Goal: Navigation & Orientation: Find specific page/section

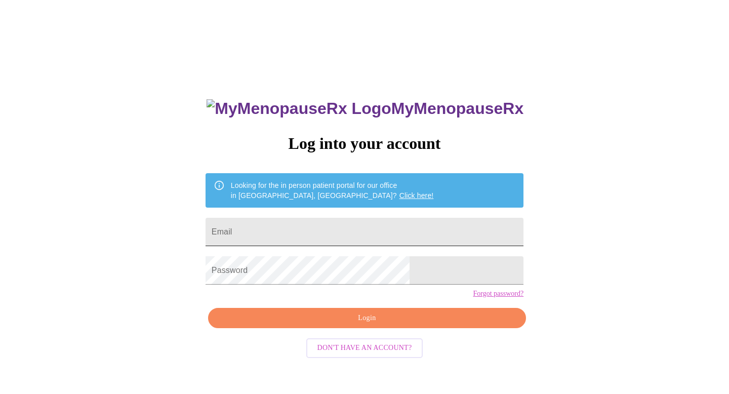
click at [283, 224] on input "Email" at bounding box center [364, 232] width 318 height 28
type input "[EMAIL_ADDRESS][DOMAIN_NAME]"
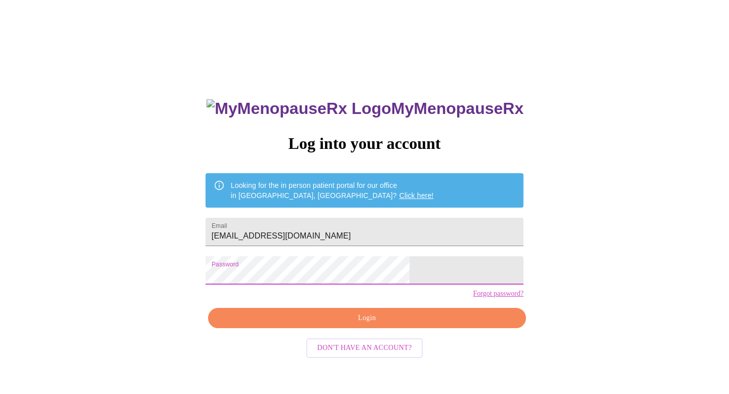
click at [360, 324] on span "Login" at bounding box center [367, 318] width 295 height 13
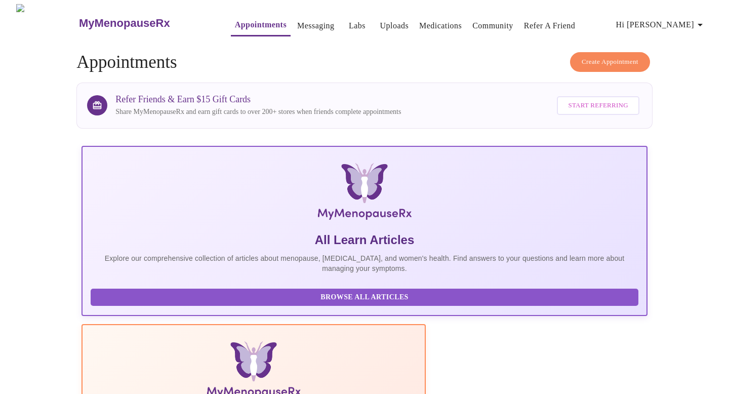
click at [297, 22] on link "Messaging" at bounding box center [315, 26] width 37 height 14
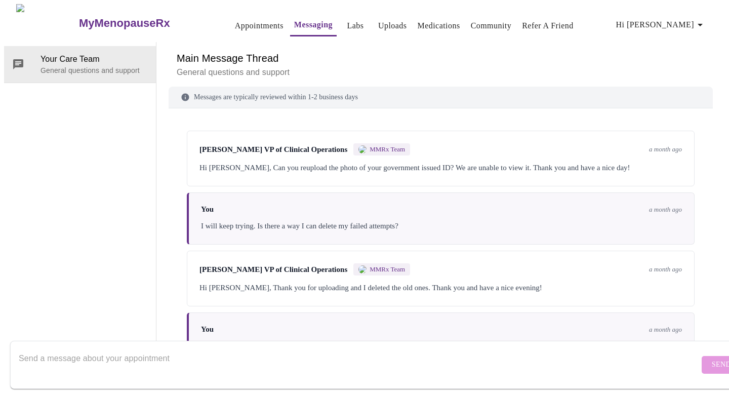
click at [418, 22] on link "Medications" at bounding box center [439, 26] width 43 height 14
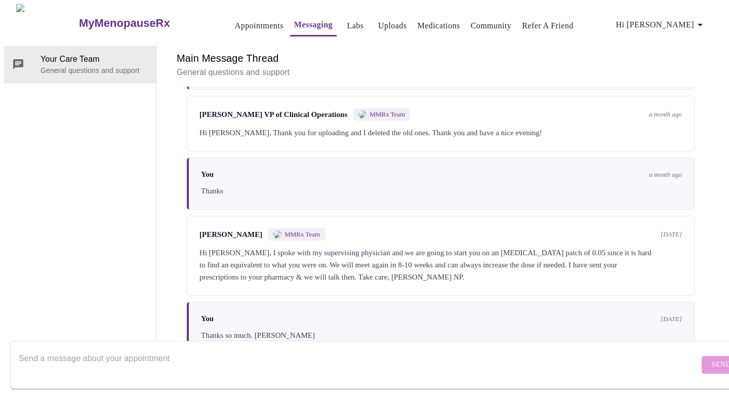
scroll to position [170, 0]
